Goal: Task Accomplishment & Management: Manage account settings

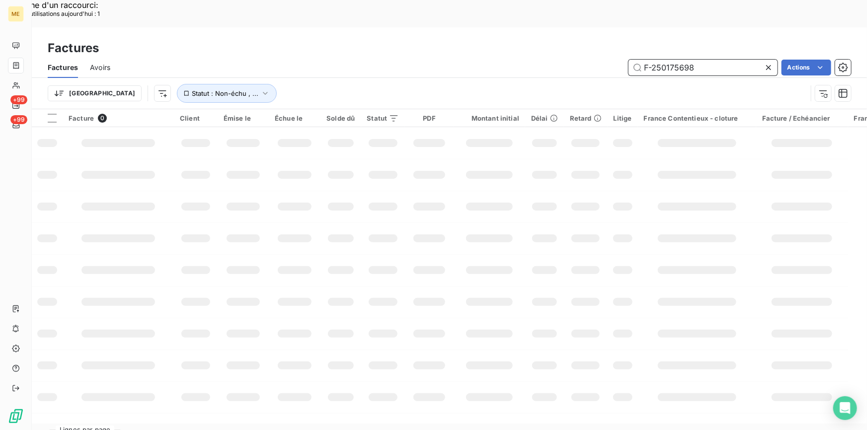
drag, startPoint x: 720, startPoint y: 36, endPoint x: 602, endPoint y: 36, distance: 117.8
click at [602, 60] on div "F-250175698 Actions" at bounding box center [486, 68] width 729 height 16
paste input "8267"
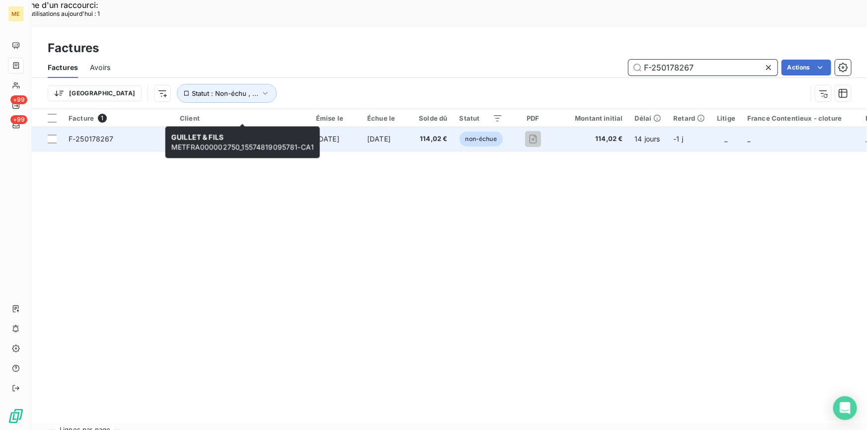
type input "F-250178267"
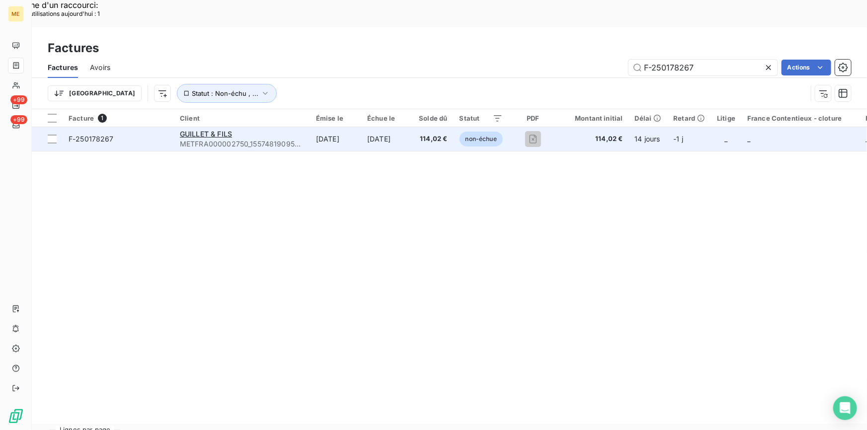
click at [196, 139] on span "METFRA000002750_15574819095781-CA1" at bounding box center [242, 144] width 124 height 10
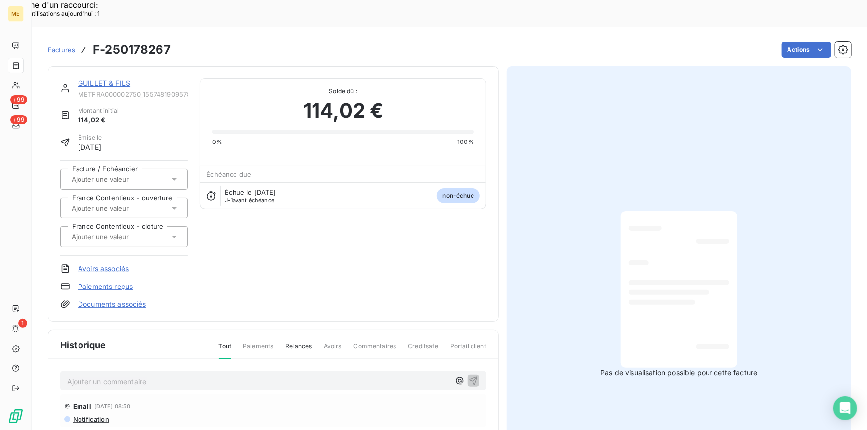
click at [686, 280] on div at bounding box center [679, 282] width 101 height 5
click at [106, 79] on link "GUILLET & FILS" at bounding box center [104, 83] width 52 height 8
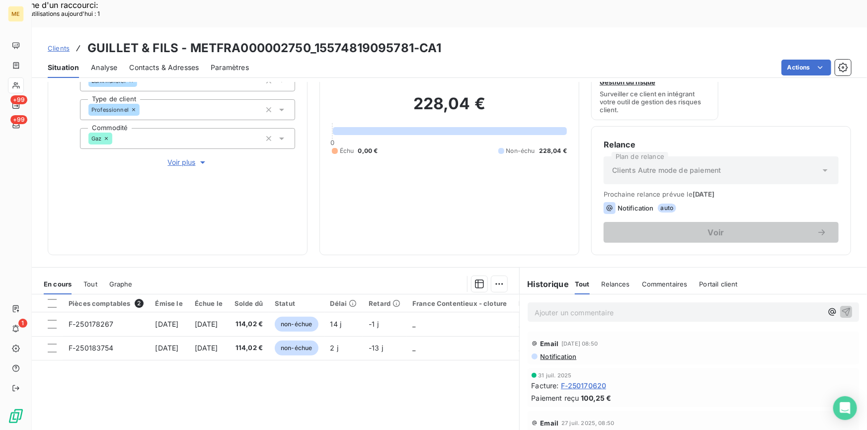
scroll to position [90, 0]
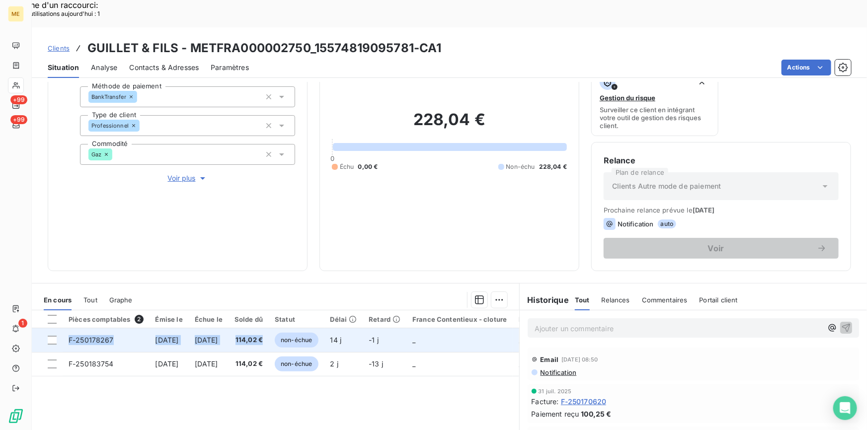
drag, startPoint x: 65, startPoint y: 310, endPoint x: 298, endPoint y: 313, distance: 233.1
click at [298, 328] on tr "F-250178267 [DATE] [DATE] 114,02 € non-échue 14 j -1 j _ _ _" at bounding box center [370, 340] width 676 height 24
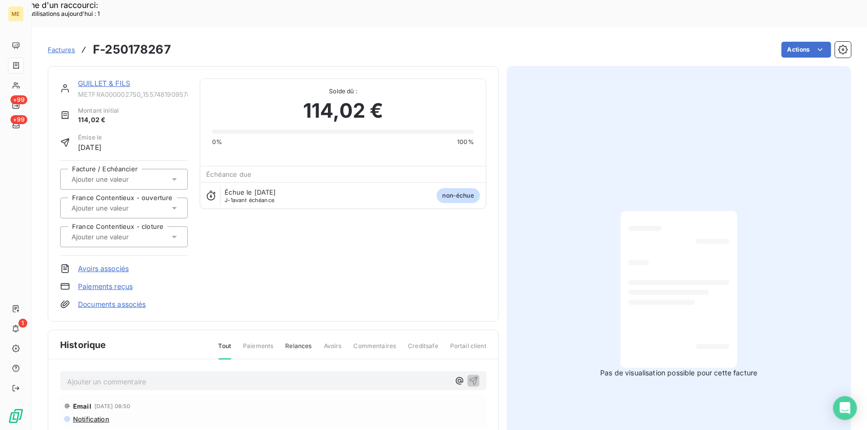
click at [61, 46] on span "Factures" at bounding box center [61, 50] width 27 height 8
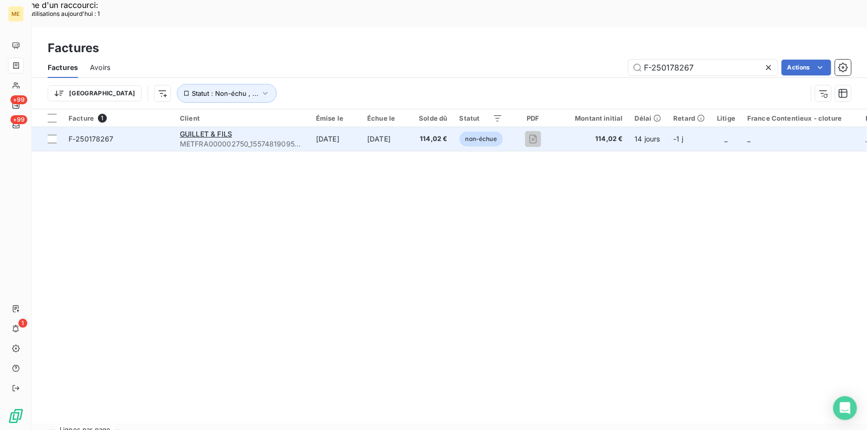
click at [129, 134] on span "F-250178267" at bounding box center [118, 139] width 99 height 10
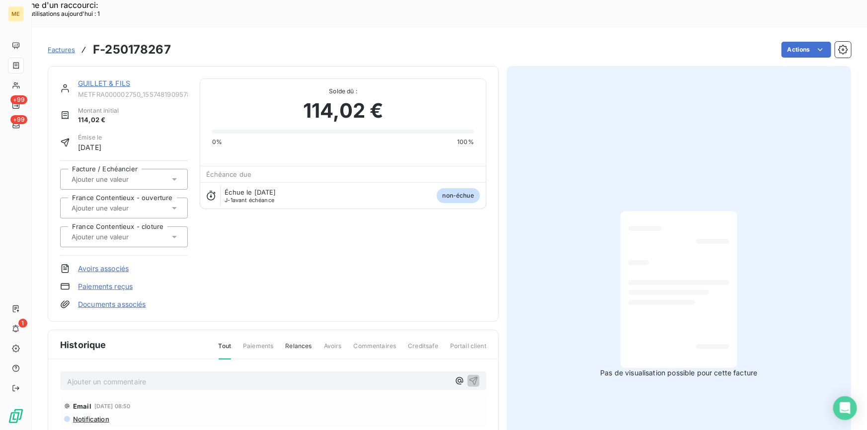
click at [92, 79] on link "GUILLET & FILS" at bounding box center [104, 83] width 52 height 8
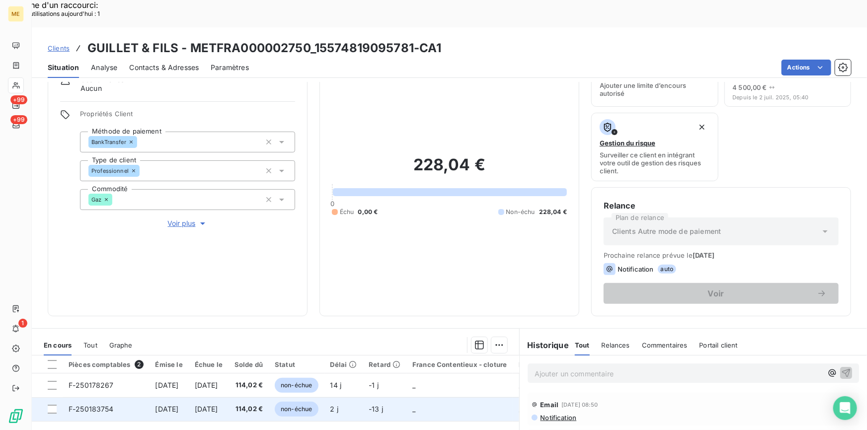
scroll to position [45, 0]
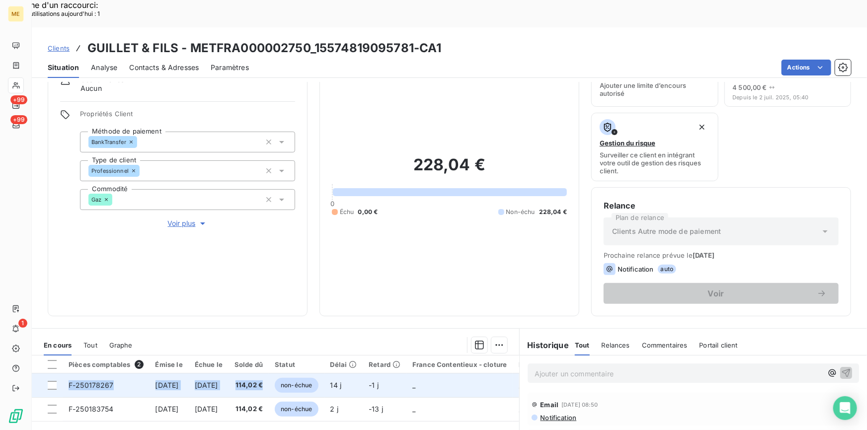
drag, startPoint x: 302, startPoint y: 356, endPoint x: 69, endPoint y: 356, distance: 233.6
click at [69, 374] on tr "F-250178267 [DATE] [DATE] 114,02 € non-échue 14 j -1 j _ _ _" at bounding box center [370, 386] width 676 height 24
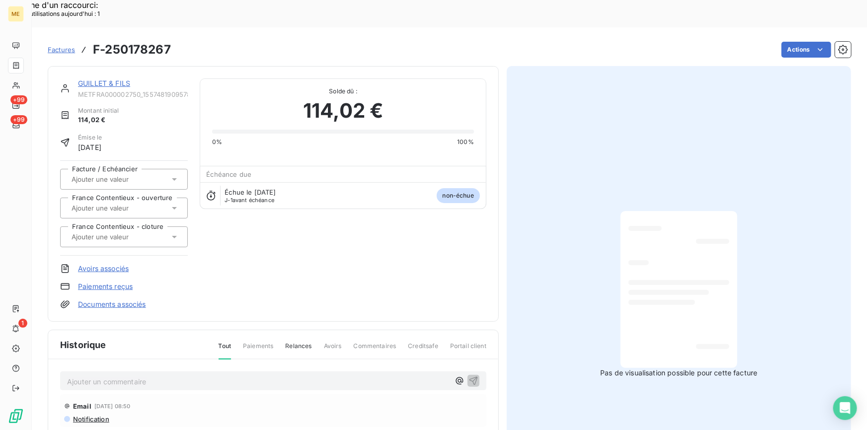
drag, startPoint x: 69, startPoint y: 356, endPoint x: 262, endPoint y: 243, distance: 224.1
click at [262, 243] on div "GUILLET & FILS METFRA000002750_15574819095781-CA1 Montant initial 114,02 € Émis…" at bounding box center [273, 194] width 426 height 231
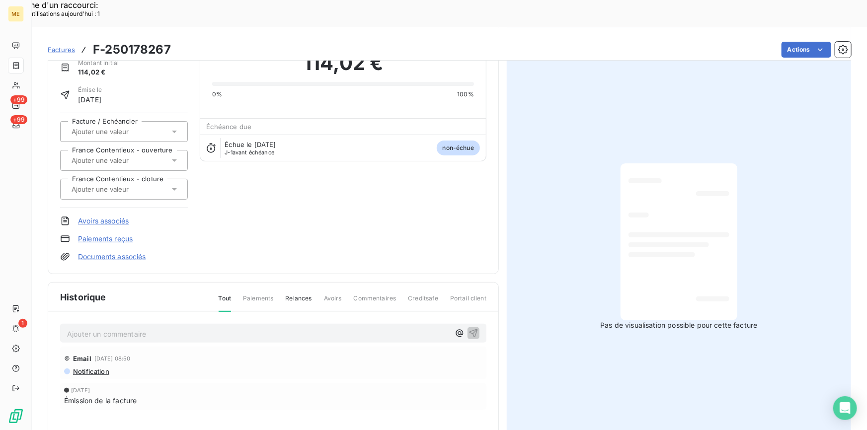
scroll to position [119, 0]
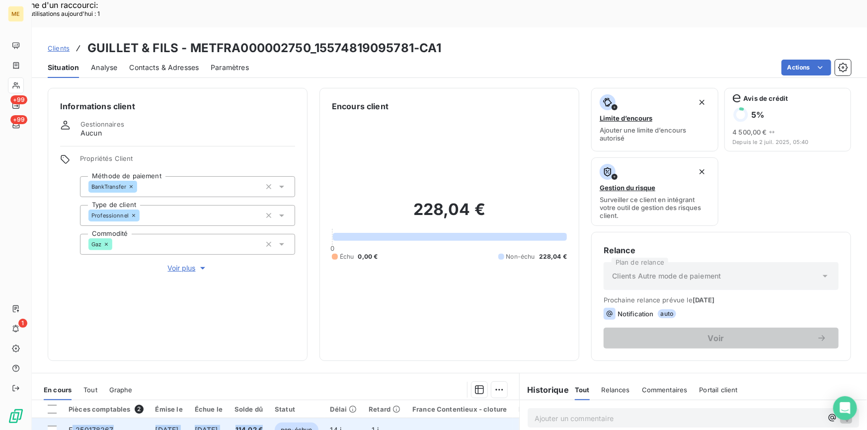
drag, startPoint x: 302, startPoint y: 405, endPoint x: 72, endPoint y: 404, distance: 230.1
click at [72, 418] on tr "F-250178267 [DATE] [DATE] 114,02 € non-échue 14 j -1 j _ _ _" at bounding box center [370, 430] width 676 height 24
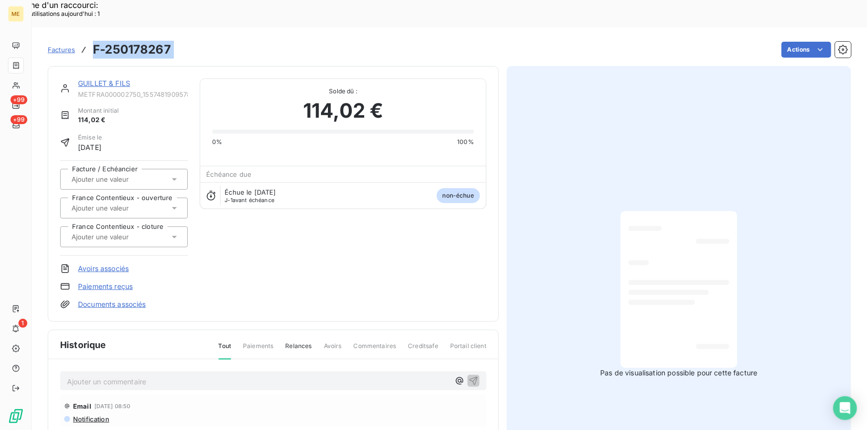
drag, startPoint x: 177, startPoint y: 19, endPoint x: 93, endPoint y: 24, distance: 84.1
click at [93, 39] on div "Factures F-250178267 Actions" at bounding box center [450, 49] width 804 height 21
copy section "F-250178267 Actions"
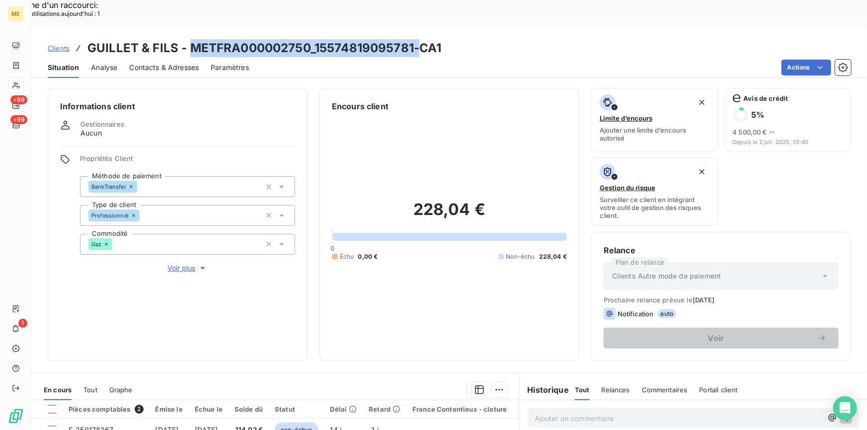
drag, startPoint x: 189, startPoint y: 17, endPoint x: 416, endPoint y: 15, distance: 227.1
click at [416, 39] on h3 "GUILLET & FILS - METFRA000002750_15574819095781-CA1" at bounding box center [264, 48] width 354 height 18
copy h3 "METFRA000002750_15574819095781-"
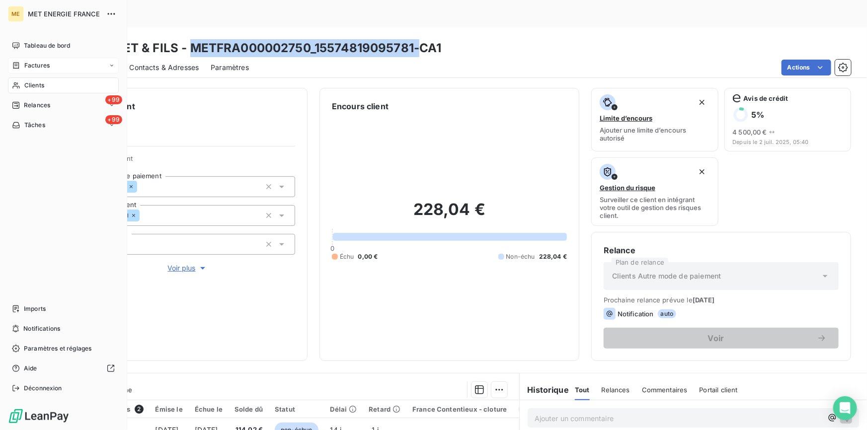
click at [32, 66] on span "Factures" at bounding box center [36, 65] width 25 height 9
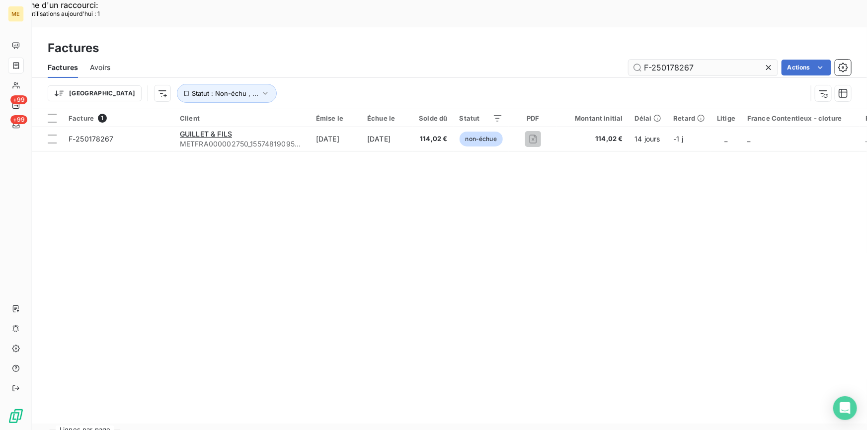
click at [633, 60] on input "F-250178267" at bounding box center [703, 68] width 149 height 16
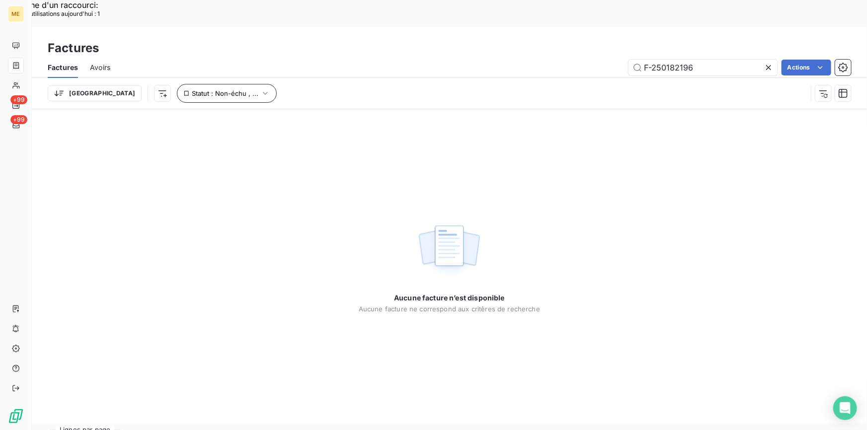
type input "F-250182196"
click at [217, 84] on button "Statut : Non-échu , ..." at bounding box center [227, 93] width 100 height 19
click at [365, 94] on icon at bounding box center [369, 92] width 10 height 10
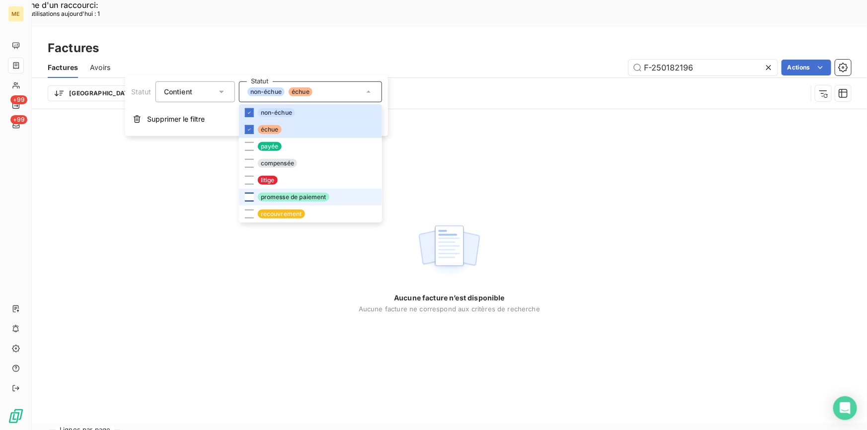
click at [249, 195] on div at bounding box center [249, 197] width 9 height 9
click at [250, 214] on div at bounding box center [249, 214] width 9 height 9
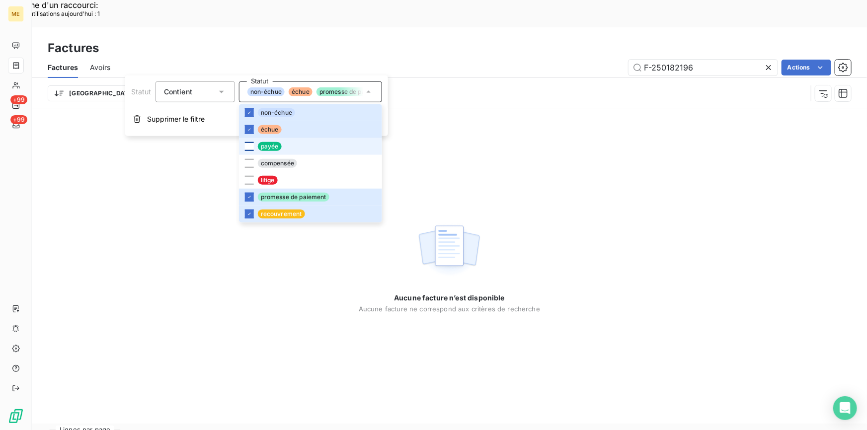
click at [248, 151] on div at bounding box center [249, 146] width 9 height 9
click at [246, 183] on div at bounding box center [249, 180] width 9 height 9
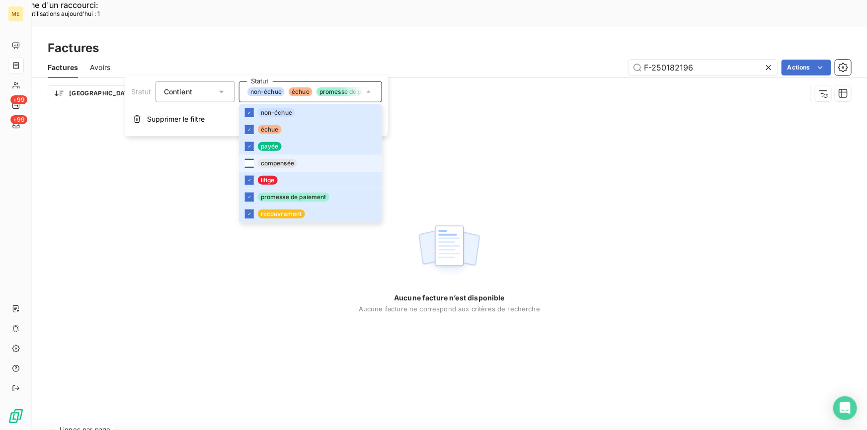
click at [246, 162] on div at bounding box center [249, 163] width 9 height 9
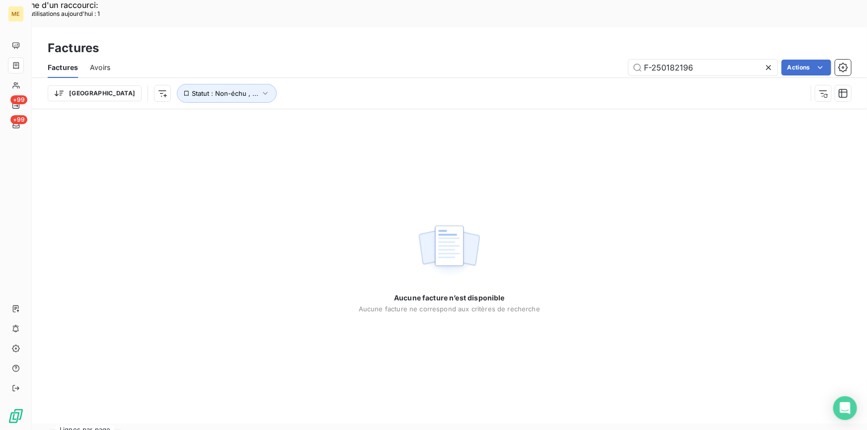
click at [275, 39] on div "Factures" at bounding box center [449, 48] width 835 height 18
drag, startPoint x: 695, startPoint y: 40, endPoint x: 755, endPoint y: 40, distance: 60.1
click at [696, 60] on input "F-250182196" at bounding box center [703, 68] width 149 height 16
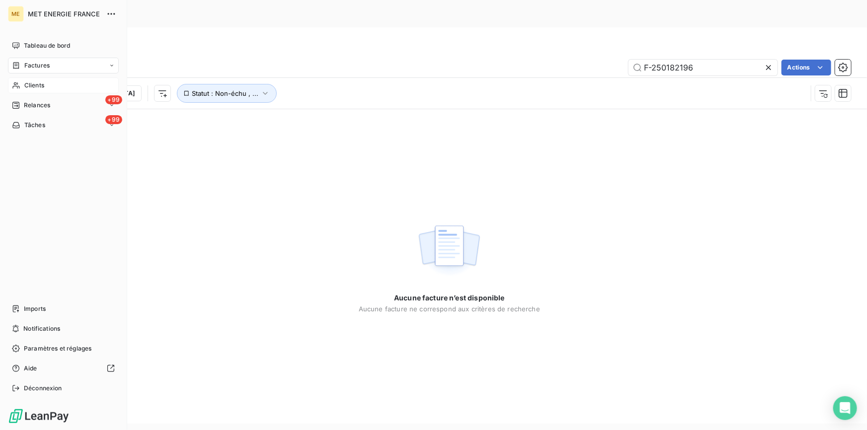
click at [29, 89] on span "Clients" at bounding box center [34, 85] width 20 height 9
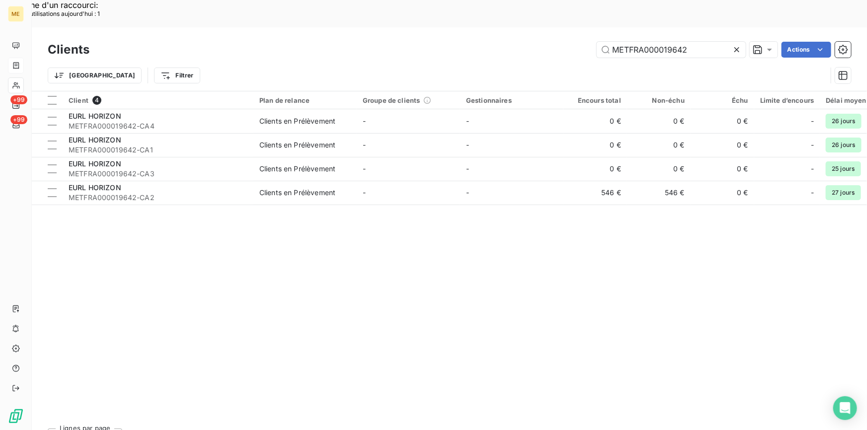
drag, startPoint x: 701, startPoint y: 16, endPoint x: 522, endPoint y: 19, distance: 179.4
click at [522, 42] on div "METFRA000019642 Actions" at bounding box center [476, 50] width 750 height 16
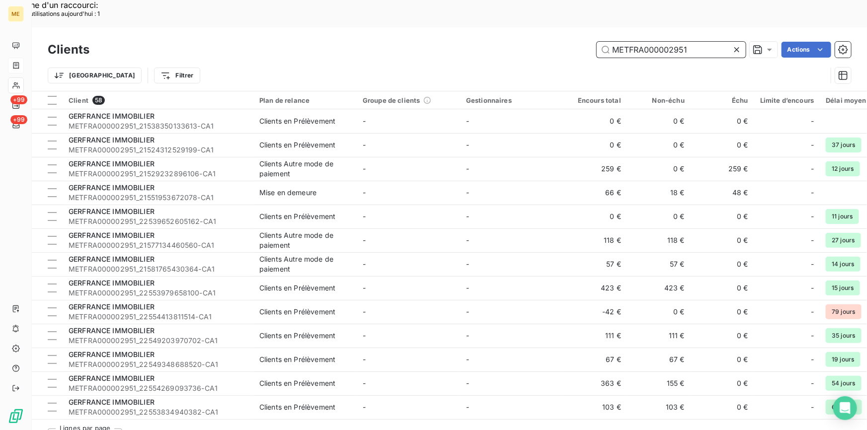
drag, startPoint x: 700, startPoint y: 20, endPoint x: 562, endPoint y: 16, distance: 138.2
click at [560, 27] on div "Clients METFRA000002951 Actions Trier Filtrer" at bounding box center [449, 59] width 835 height 64
paste input "22556150431058"
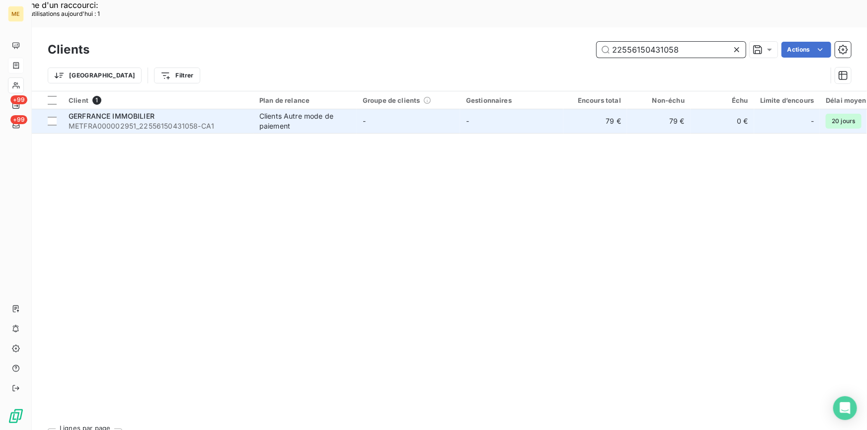
type input "22556150431058"
click at [198, 121] on span "METFRA000002951_22556150431058-CA1" at bounding box center [158, 126] width 179 height 10
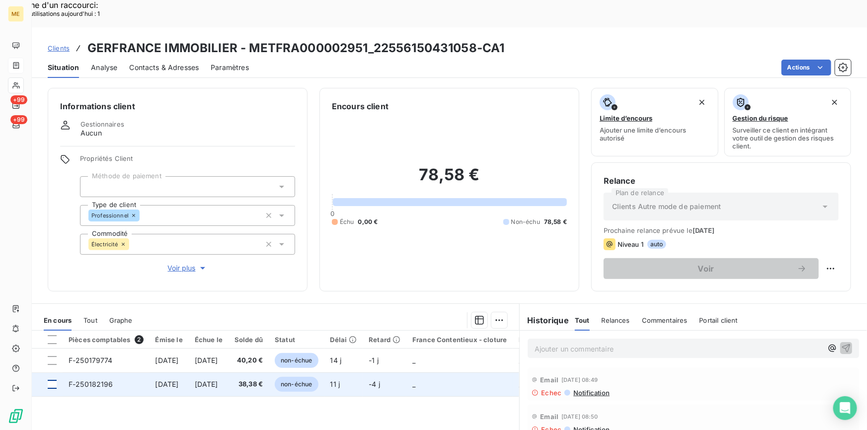
click at [52, 380] on div at bounding box center [52, 384] width 9 height 9
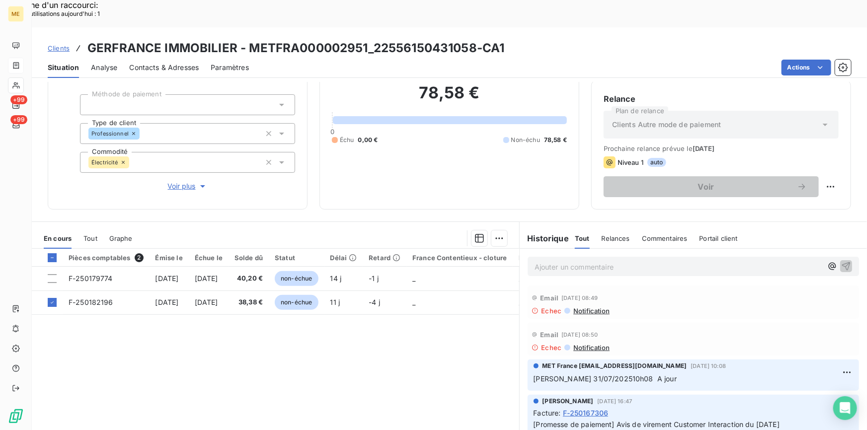
scroll to position [90, 0]
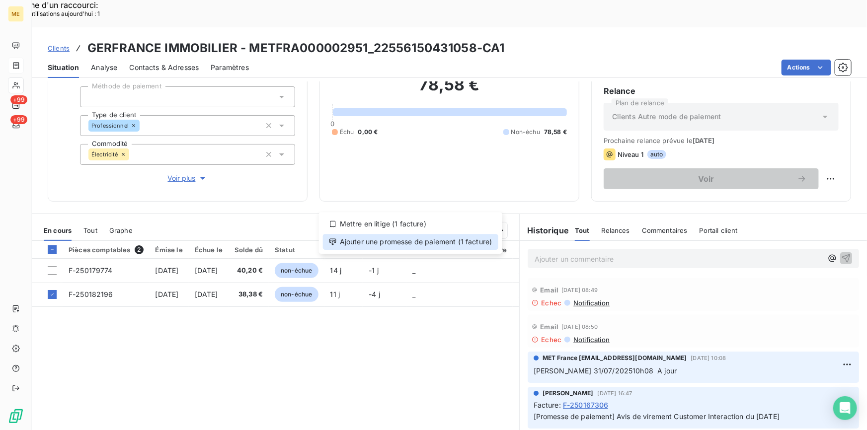
click at [456, 243] on div "Ajouter une promesse de paiement (1 facture)" at bounding box center [410, 242] width 175 height 16
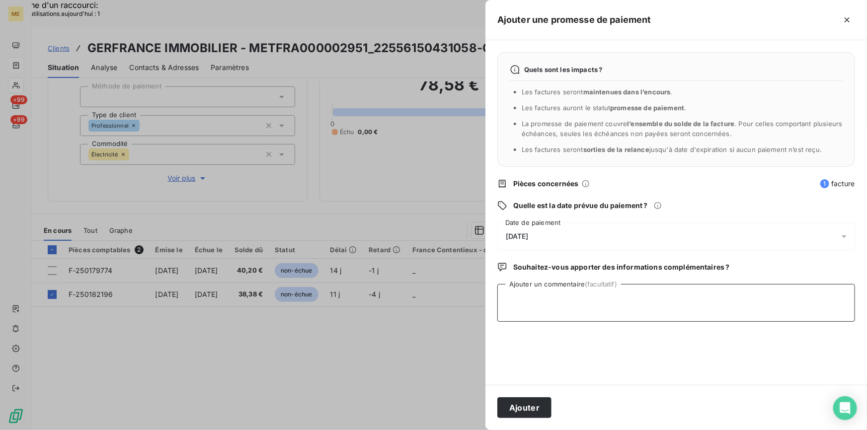
click at [573, 301] on textarea "Ajouter un commentaire (facultatif)" at bounding box center [676, 303] width 358 height 38
click at [529, 233] on span "[DATE]" at bounding box center [517, 237] width 23 height 8
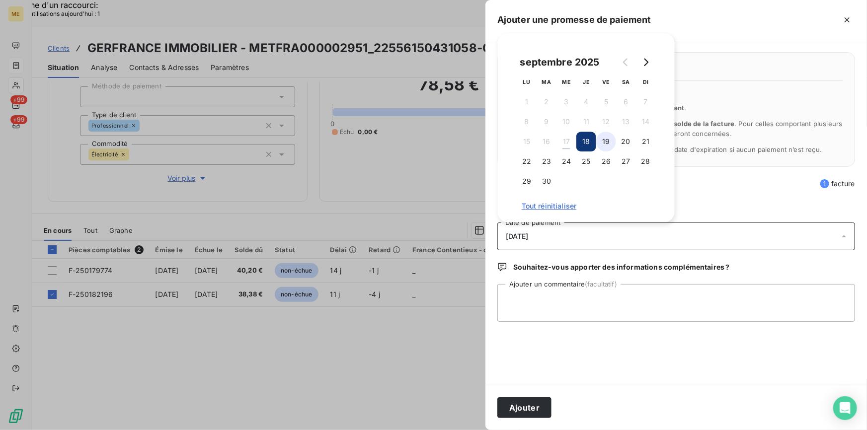
click at [609, 146] on button "19" at bounding box center [606, 142] width 20 height 20
click at [584, 316] on textarea "Ajouter un commentaire (facultatif)" at bounding box center [676, 303] width 358 height 38
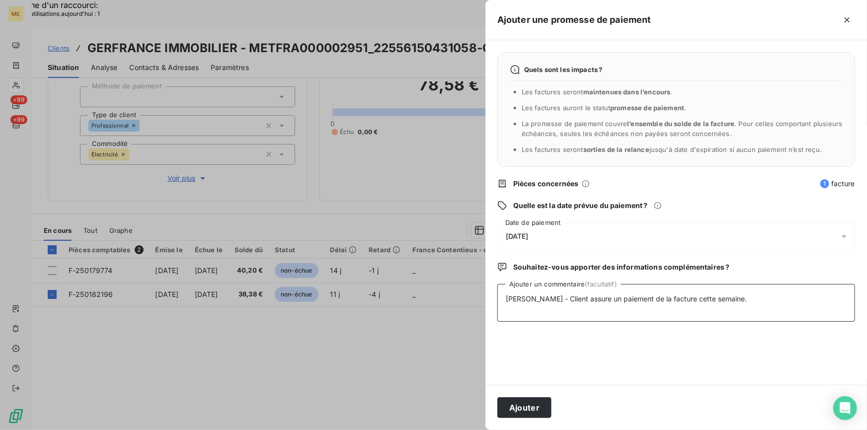
click at [747, 296] on textarea "[PERSON_NAME] - Client assure un paiement de la facture cette semaine." at bounding box center [676, 303] width 358 height 38
click at [604, 240] on div "[DATE]" at bounding box center [676, 237] width 358 height 28
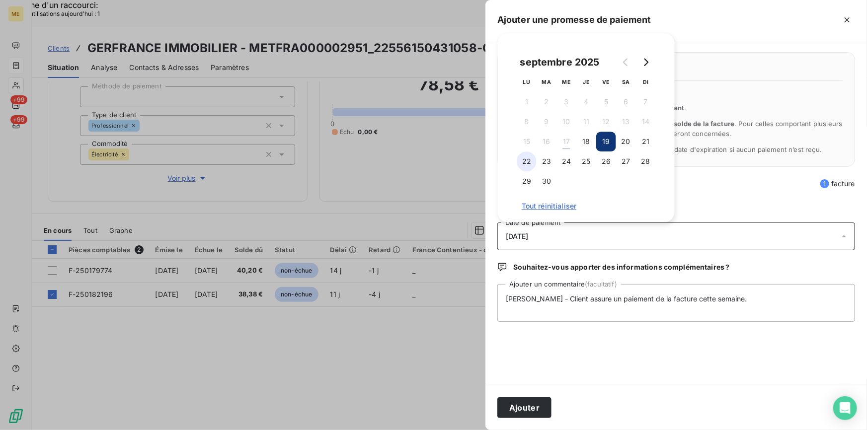
click at [530, 163] on button "22" at bounding box center [527, 162] width 20 height 20
click at [545, 163] on button "23" at bounding box center [547, 162] width 20 height 20
click at [778, 294] on textarea "[PERSON_NAME] - Client assure un paiement de la facture cette semaine." at bounding box center [676, 303] width 358 height 38
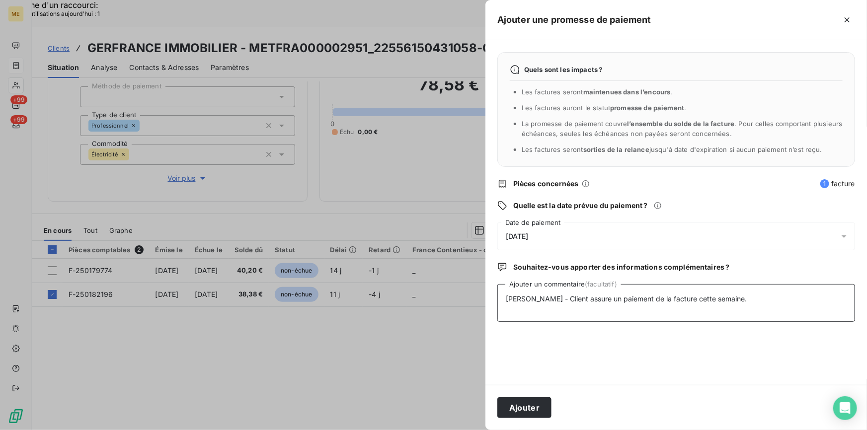
click at [578, 297] on textarea "[PERSON_NAME] - Client assure un paiement de la facture cette semaine." at bounding box center [676, 303] width 358 height 38
type textarea "[PERSON_NAME] - Client assure le 16/09 un paiement de la facture cette semaine."
click at [513, 410] on button "Ajouter" at bounding box center [524, 408] width 54 height 21
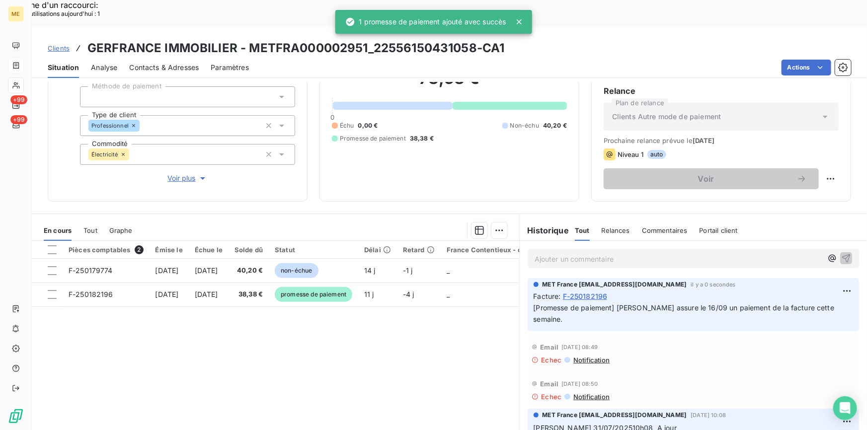
click at [403, 339] on div "Pièces comptables 2 Émise le Échue le Solde dû Statut Délai Retard France Conte…" at bounding box center [276, 336] width 488 height 191
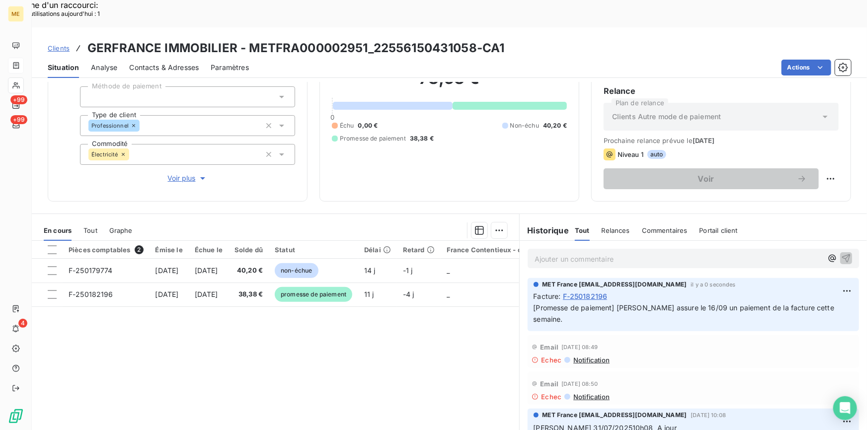
click at [59, 44] on span "Clients" at bounding box center [59, 48] width 22 height 8
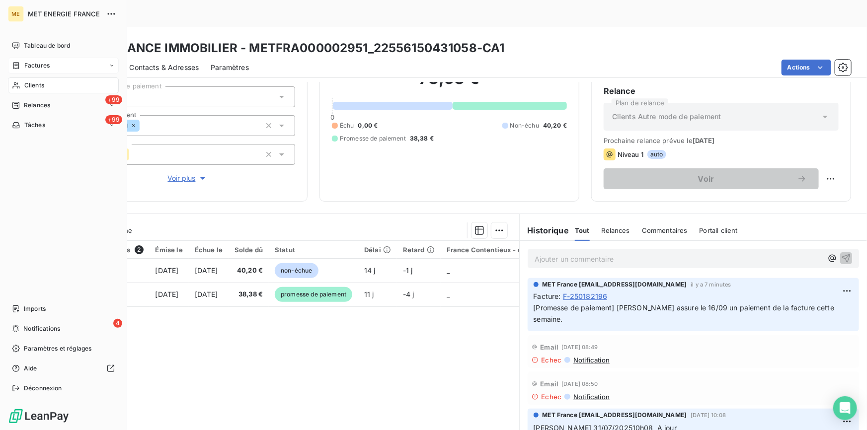
click at [20, 82] on icon at bounding box center [16, 86] width 8 height 8
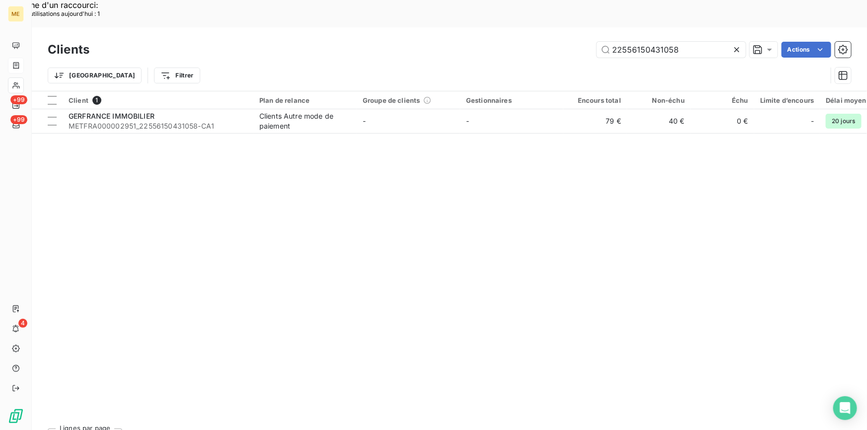
drag, startPoint x: 693, startPoint y: 19, endPoint x: 589, endPoint y: 19, distance: 103.4
click at [589, 42] on div "22556150431058 Actions" at bounding box center [476, 50] width 750 height 16
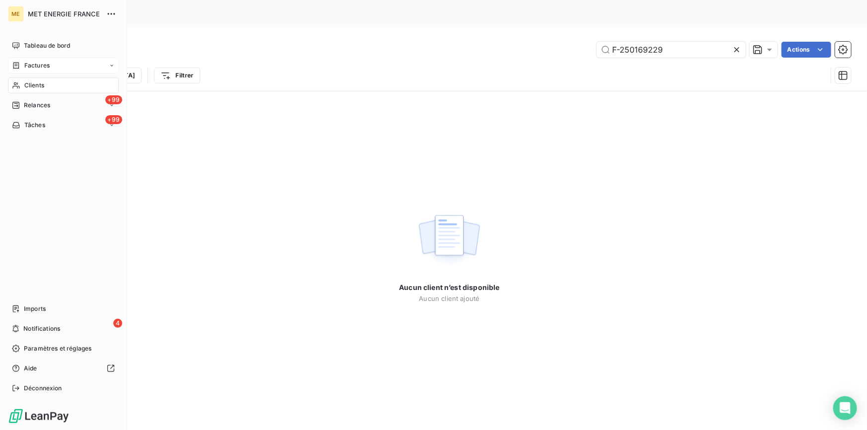
click at [25, 82] on span "Clients" at bounding box center [34, 85] width 20 height 9
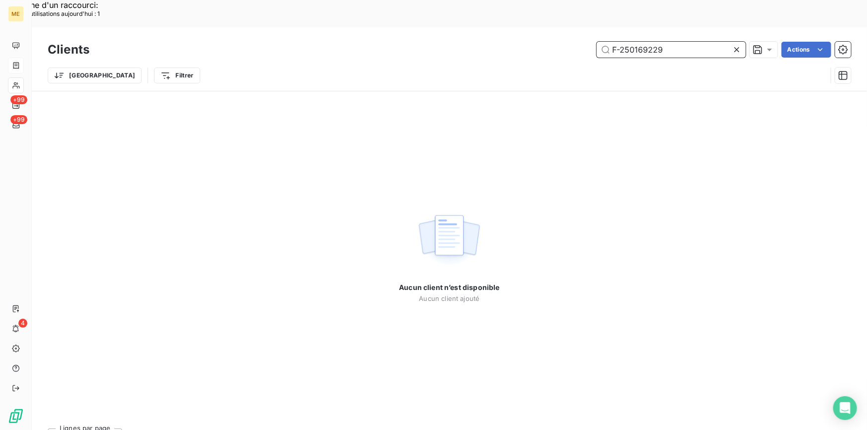
drag, startPoint x: 675, startPoint y: 25, endPoint x: 556, endPoint y: 16, distance: 119.1
click at [556, 42] on div "F-250169229 Actions" at bounding box center [476, 50] width 750 height 16
paste input "METFRA000005030"
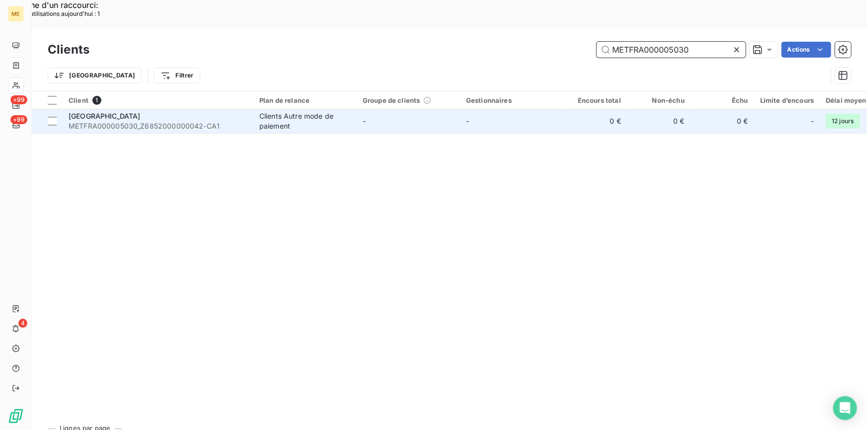
type input "METFRA000005030"
click at [141, 121] on span "METFRA000005030_Z6852000000042-CA1" at bounding box center [158, 126] width 179 height 10
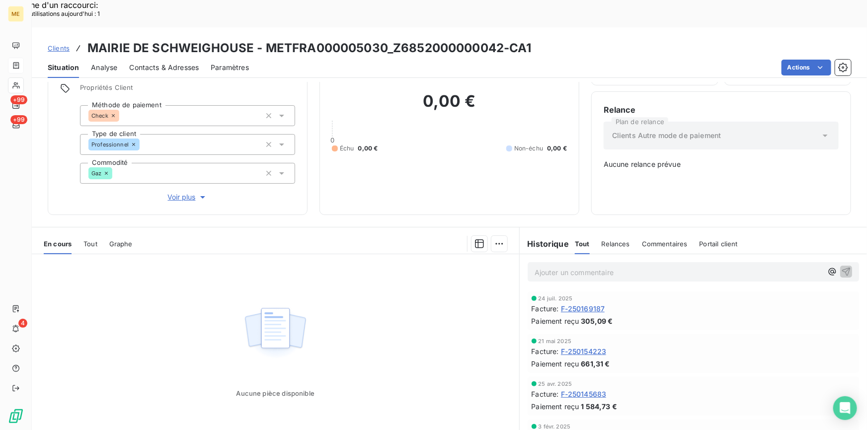
scroll to position [87, 0]
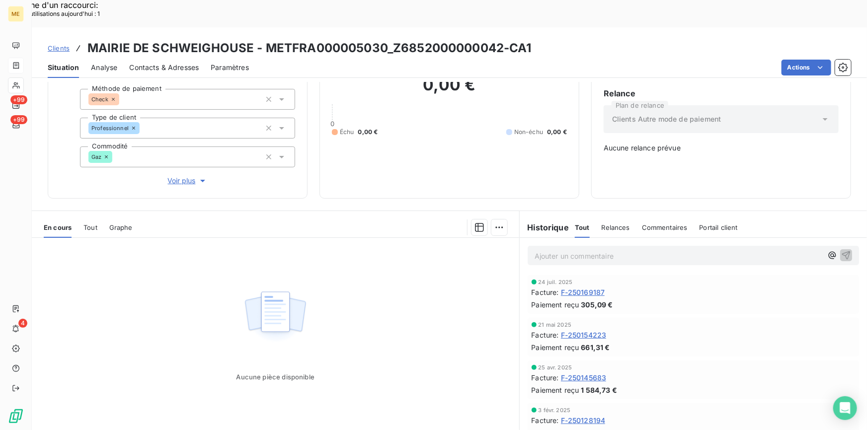
click at [96, 224] on span "Tout" at bounding box center [90, 228] width 14 height 8
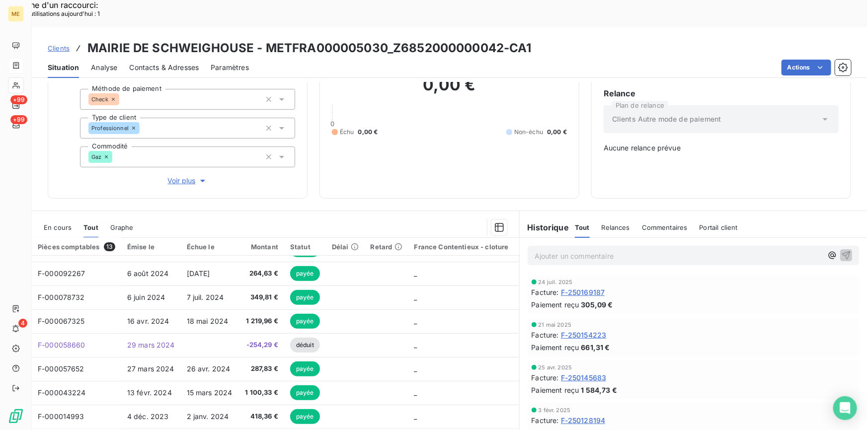
scroll to position [0, 0]
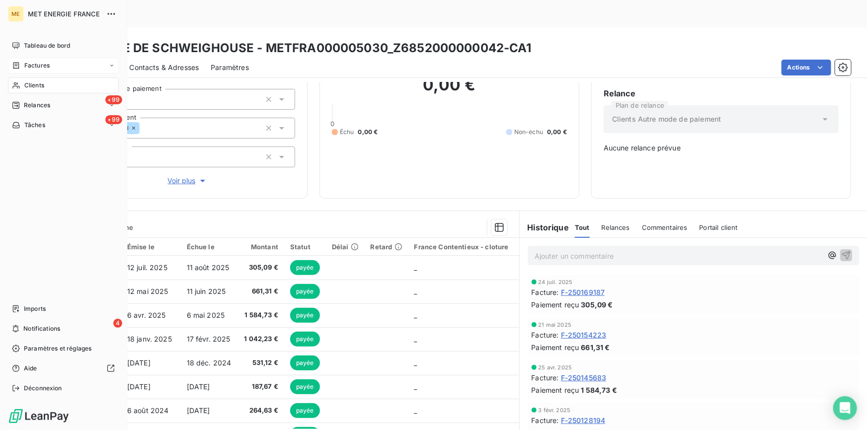
click at [34, 84] on span "Clients" at bounding box center [34, 85] width 20 height 9
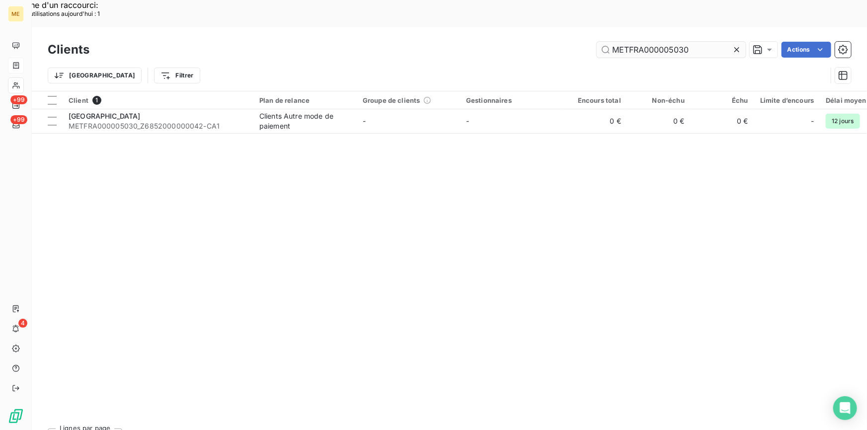
drag, startPoint x: 698, startPoint y: 26, endPoint x: 603, endPoint y: 23, distance: 95.5
click at [603, 42] on input "METFRA000005030" at bounding box center [671, 50] width 149 height 16
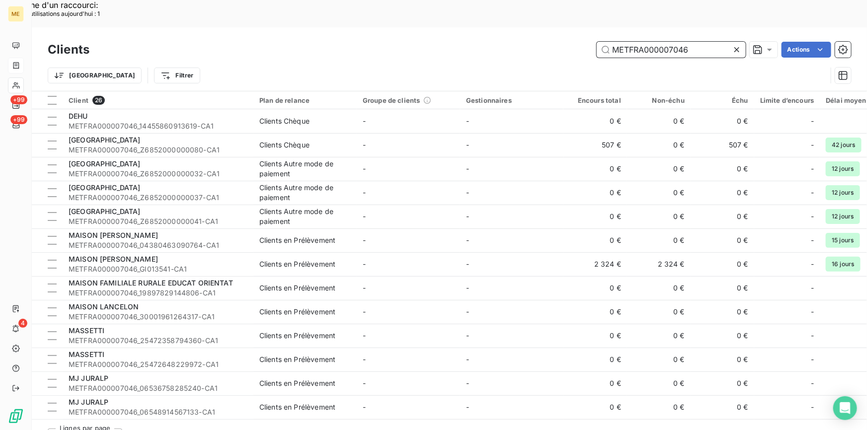
drag, startPoint x: 705, startPoint y: 23, endPoint x: 611, endPoint y: 22, distance: 93.9
click at [611, 42] on input "METFRA000007046" at bounding box center [671, 50] width 149 height 16
paste input "Z6852000000080"
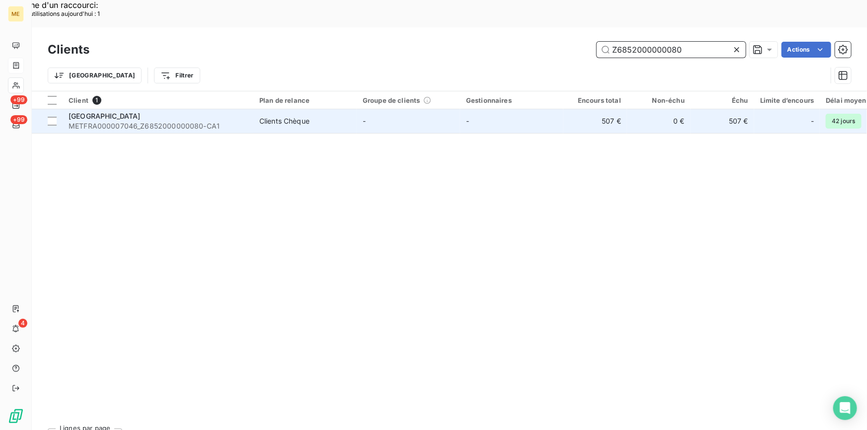
type input "Z6852000000080"
click at [118, 111] on div "[GEOGRAPHIC_DATA]" at bounding box center [158, 116] width 179 height 10
